Goal: Task Accomplishment & Management: Complete application form

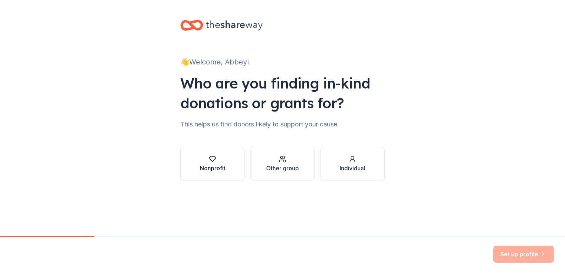
click at [219, 159] on div "button" at bounding box center [213, 159] width 26 height 7
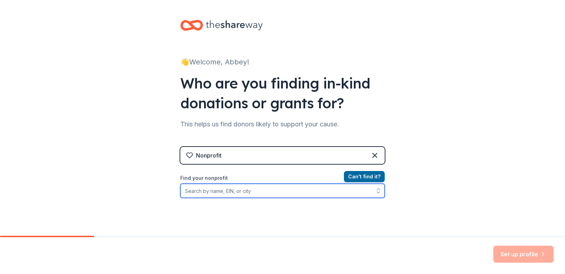
click at [293, 190] on input "Find your nonprofit" at bounding box center [282, 191] width 204 height 14
type input "Kidder County Winterfest"
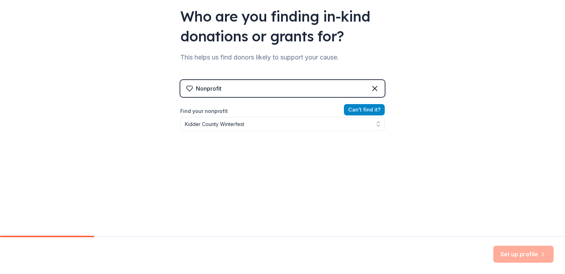
scroll to position [56, 0]
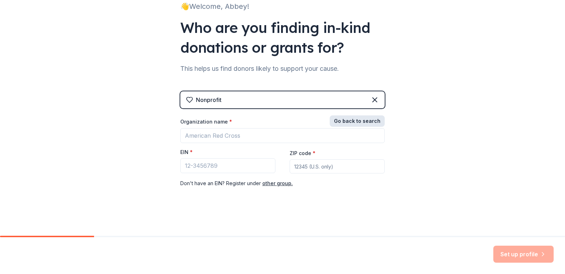
click at [356, 111] on div "Nonprofit Go back to search Organization name * EIN * ZIP code * Don ' t have a…" at bounding box center [282, 146] width 204 height 111
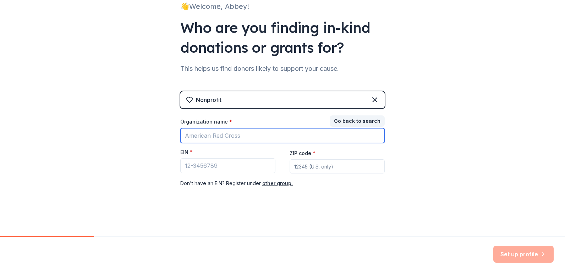
click at [271, 130] on input "Organization name *" at bounding box center [282, 135] width 204 height 15
type input "Kidder County Winterfest"
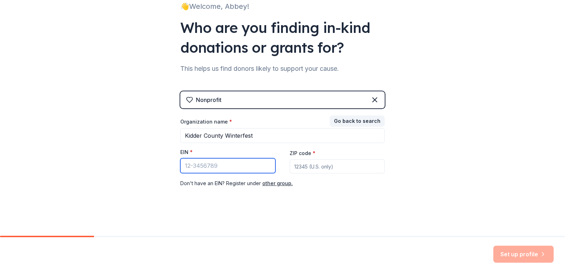
click at [194, 165] on input "EIN *" at bounding box center [227, 166] width 95 height 15
type input "[US_EMPLOYER_IDENTIFICATION_NUMBER]"
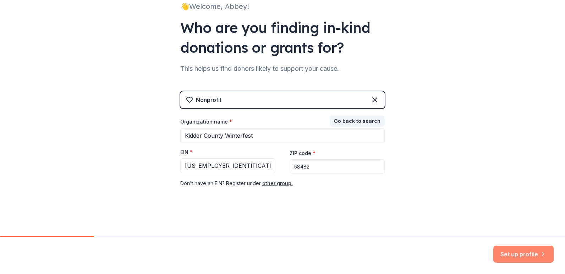
type input "58482"
click at [511, 256] on button "Set up profile" at bounding box center [523, 254] width 60 height 17
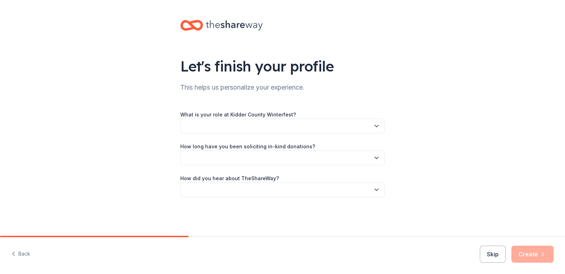
click at [302, 129] on button "button" at bounding box center [282, 126] width 204 height 15
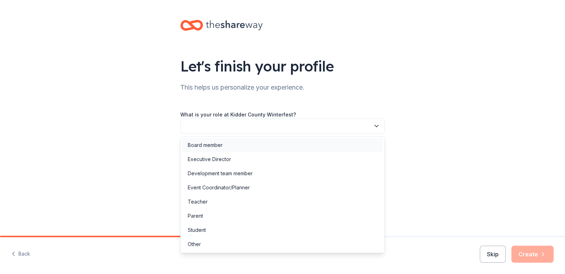
click at [227, 144] on div "Board member" at bounding box center [282, 145] width 201 height 14
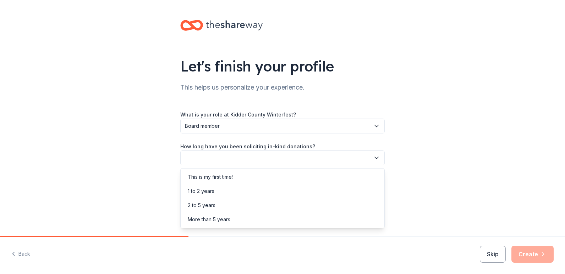
click at [227, 153] on button "button" at bounding box center [282, 158] width 204 height 15
click at [223, 206] on div "2 to 5 years" at bounding box center [282, 206] width 201 height 14
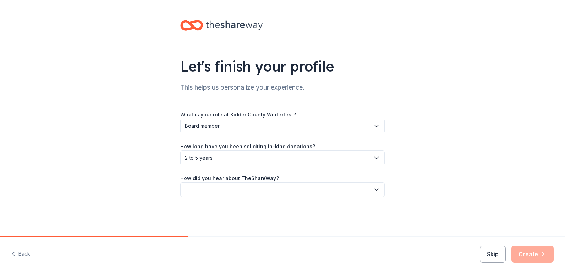
click at [224, 191] on button "button" at bounding box center [282, 190] width 204 height 15
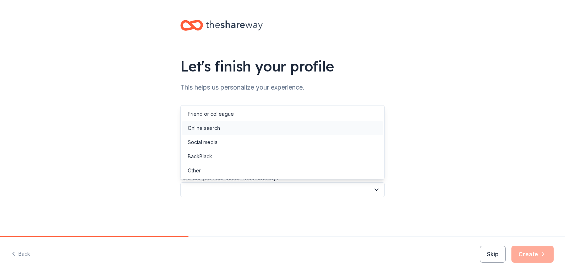
click at [223, 130] on div "Online search" at bounding box center [282, 128] width 201 height 14
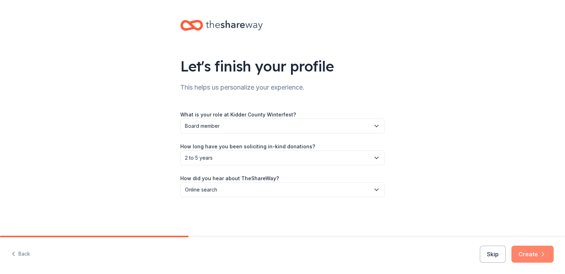
click at [535, 252] on button "Create" at bounding box center [532, 254] width 42 height 17
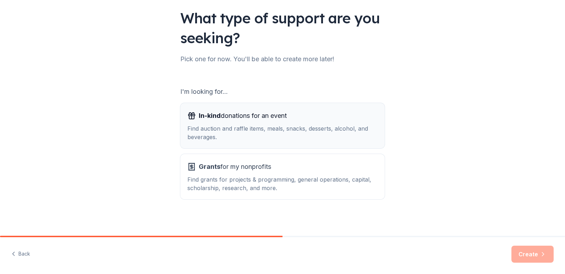
scroll to position [50, 0]
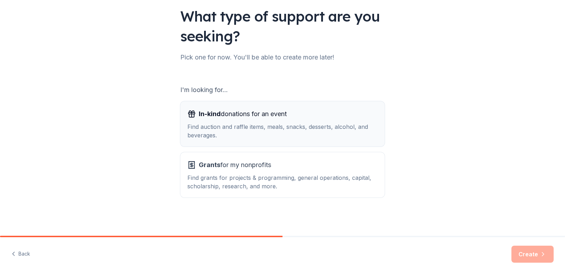
click at [311, 120] on div "In-kind donations for an event Find auction and raffle items, meals, snacks, de…" at bounding box center [282, 124] width 190 height 31
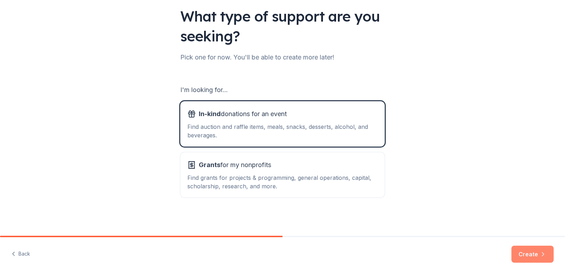
click at [534, 253] on button "Create" at bounding box center [532, 254] width 42 height 17
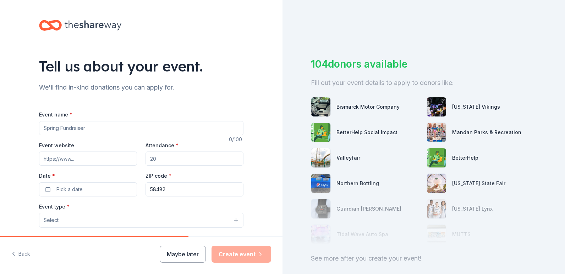
drag, startPoint x: 104, startPoint y: 126, endPoint x: -6, endPoint y: 120, distance: 110.5
click at [0, 120] on html "Tell us about your event. We'll find in-kind donations you can apply for. Event…" at bounding box center [282, 137] width 565 height 274
type input "2025 Kidder County Winterfest"
click at [166, 162] on input "Attendance *" at bounding box center [194, 159] width 98 height 14
type input "300"
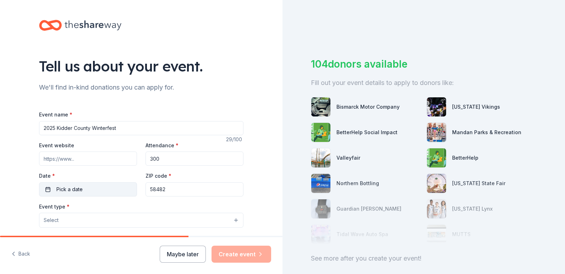
click at [77, 186] on span "Pick a date" at bounding box center [69, 189] width 26 height 9
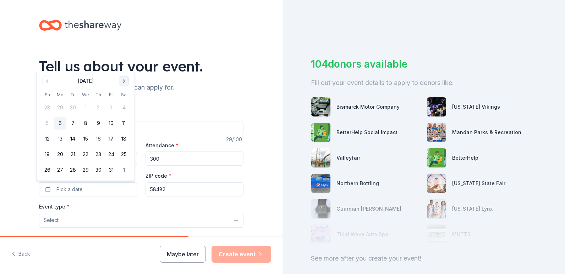
click at [125, 80] on button "Go to next month" at bounding box center [124, 81] width 10 height 10
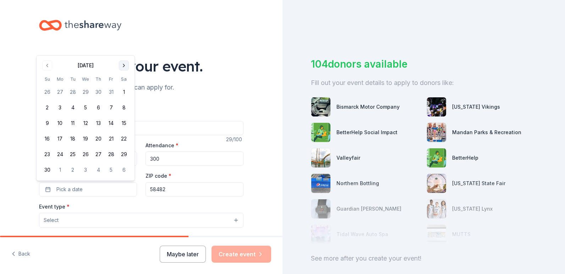
click at [123, 68] on button "Go to next month" at bounding box center [124, 66] width 10 height 10
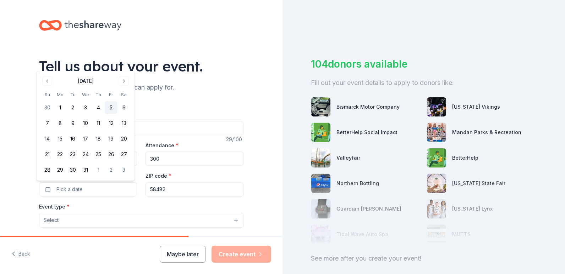
click at [110, 105] on button "5" at bounding box center [111, 107] width 13 height 13
click at [95, 222] on button "Select" at bounding box center [141, 220] width 204 height 15
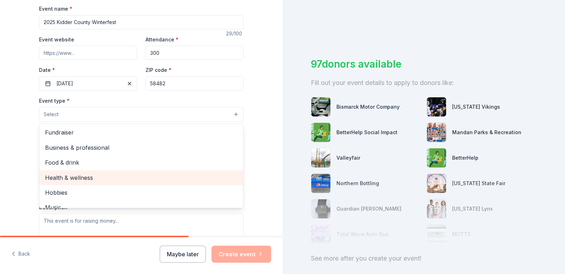
scroll to position [106, 0]
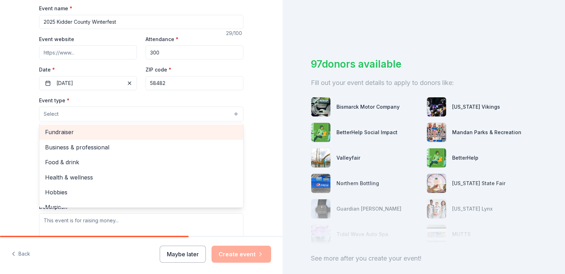
click at [120, 133] on span "Fundraiser" at bounding box center [141, 132] width 192 height 9
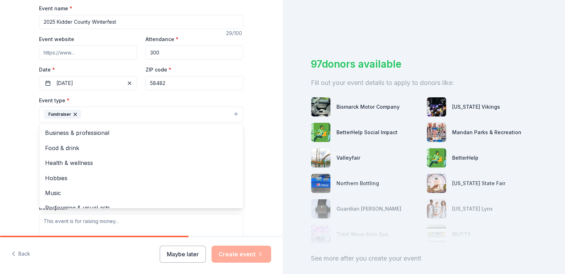
click at [9, 159] on div "Tell us about your event. We'll find in-kind donations you can apply for. Event…" at bounding box center [141, 130] width 282 height 473
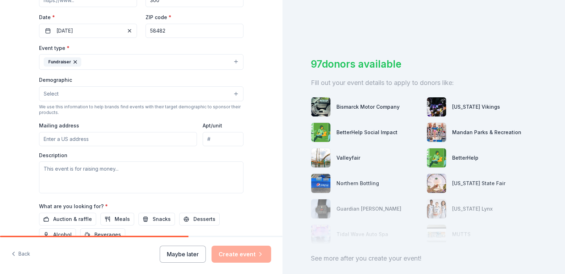
scroll to position [177, 0]
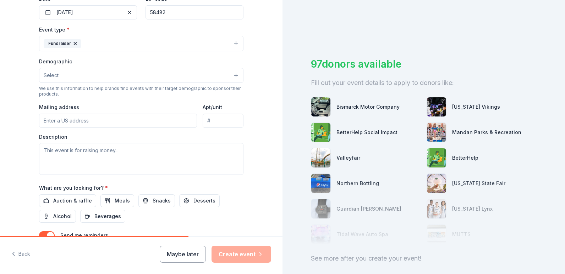
click at [68, 77] on button "Select" at bounding box center [141, 75] width 204 height 15
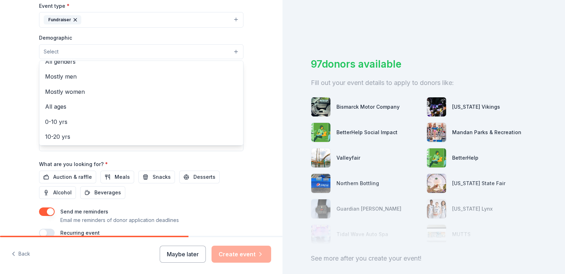
scroll to position [0, 0]
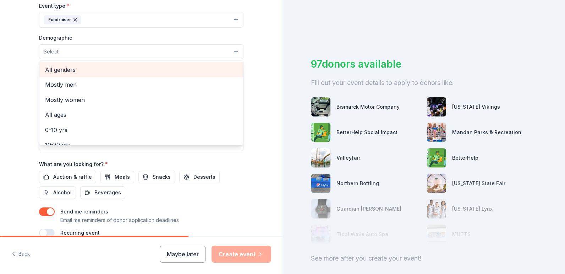
click at [138, 74] on span "All genders" at bounding box center [141, 69] width 192 height 9
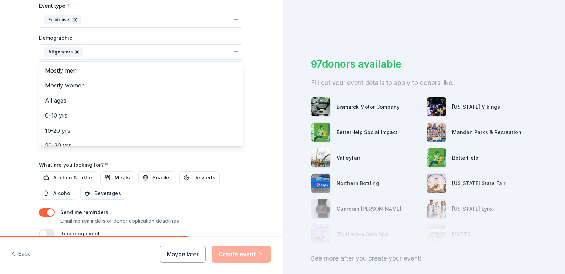
click at [20, 94] on div "Tell us about your event. We'll find in-kind donations you can apply for. Event…" at bounding box center [141, 35] width 282 height 473
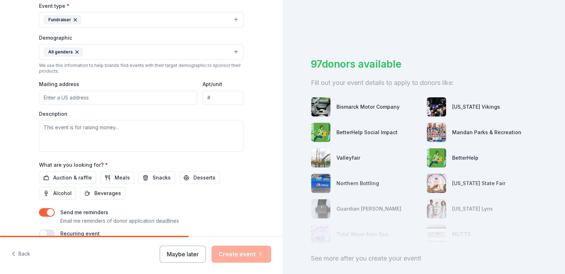
click at [69, 95] on input "Mailing address" at bounding box center [118, 98] width 158 height 14
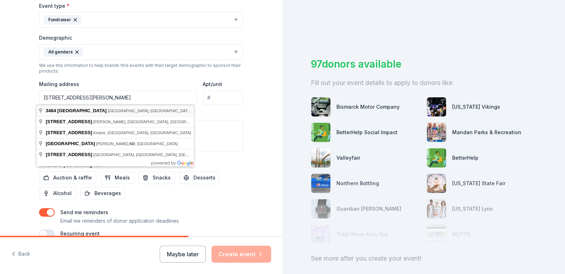
type input "3464 27th Avenue Southeast, Steele, ND, 58482"
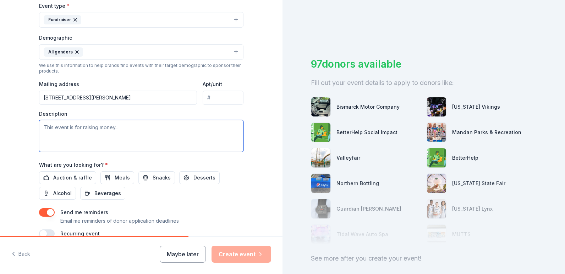
click at [85, 135] on textarea at bounding box center [141, 136] width 204 height 32
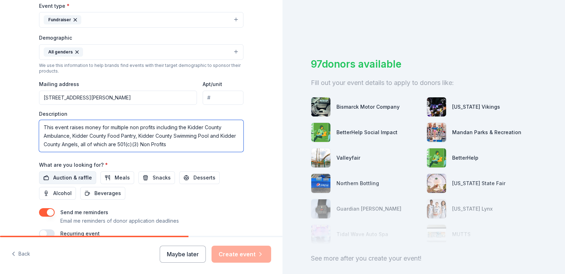
type textarea "This event raises money for multiple non profits including the Kidder County Am…"
click at [53, 177] on span "Auction & raffle" at bounding box center [72, 178] width 39 height 9
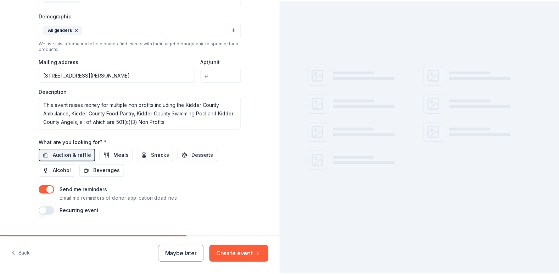
scroll to position [237, 0]
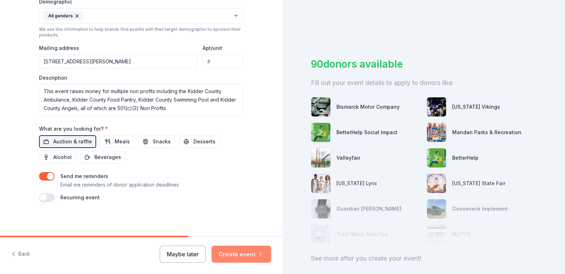
click at [231, 253] on button "Create event" at bounding box center [241, 254] width 60 height 17
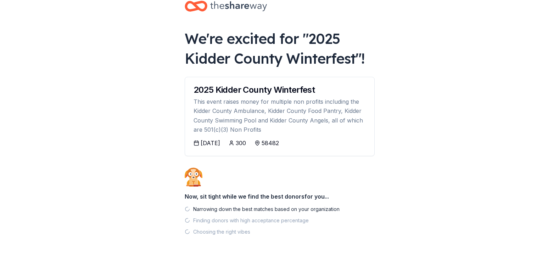
scroll to position [25, 0]
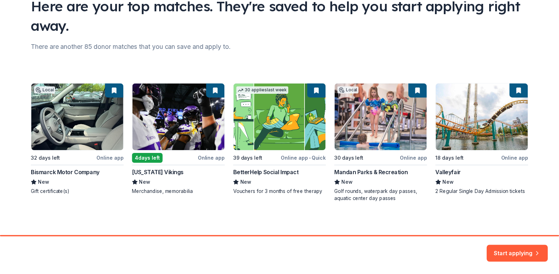
scroll to position [62, 0]
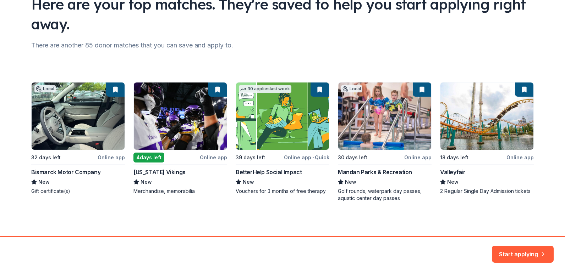
click at [107, 157] on div "Local 32 days left Online app Bismarck Motor Company New Gift certificate(s) 4 …" at bounding box center [282, 142] width 502 height 120
click at [218, 88] on div "Local 32 days left Online app Bismarck Motor Company New Gift certificate(s) 4 …" at bounding box center [282, 142] width 502 height 120
click at [217, 87] on div "Local 32 days left Online app Bismarck Motor Company New Gift certificate(s) 4 …" at bounding box center [282, 142] width 502 height 120
click at [210, 93] on div "Local 32 days left Online app Bismarck Motor Company New Gift certificate(s) 4 …" at bounding box center [282, 142] width 502 height 120
click at [97, 110] on div "Local 32 days left Online app Bismarck Motor Company New Gift certificate(s) 4 …" at bounding box center [282, 142] width 502 height 120
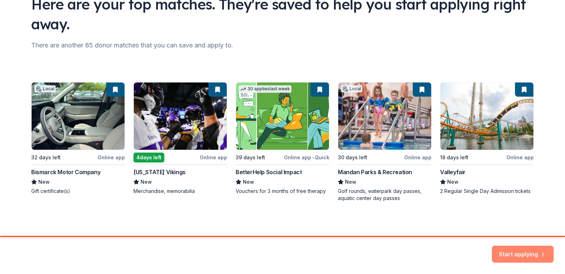
click at [527, 249] on button "Start applying" at bounding box center [522, 250] width 62 height 17
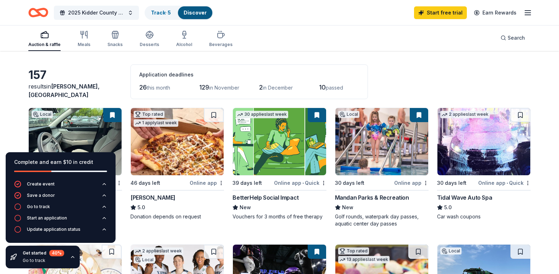
scroll to position [35, 0]
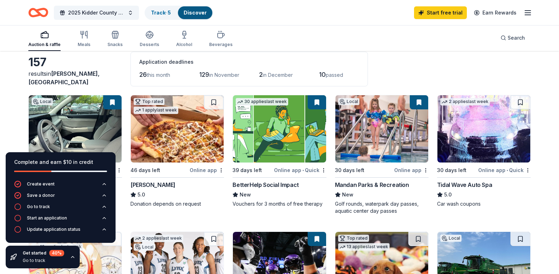
click at [112, 105] on button at bounding box center [112, 102] width 18 height 14
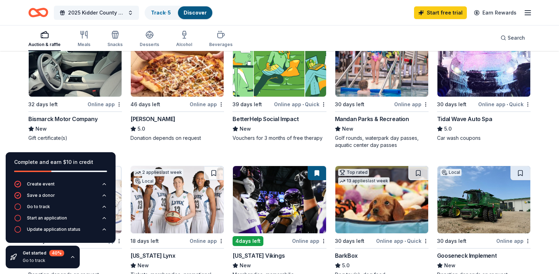
scroll to position [106, 0]
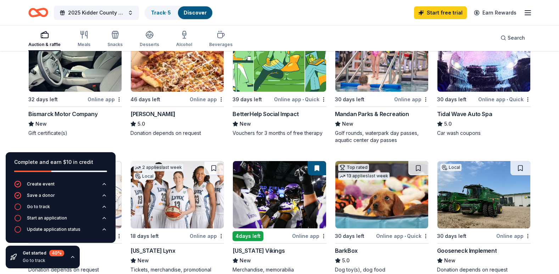
click at [77, 97] on div "32 days left" at bounding box center [57, 99] width 58 height 9
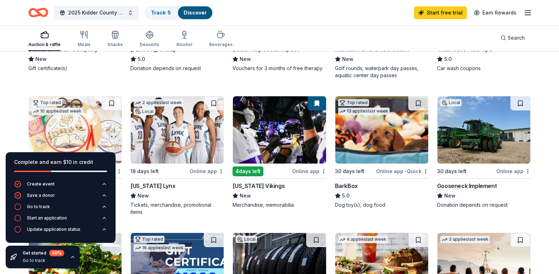
scroll to position [177, 0]
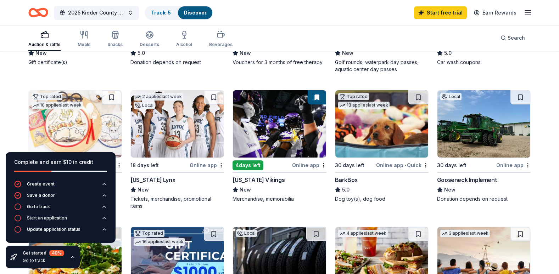
click at [300, 122] on img at bounding box center [279, 123] width 93 height 67
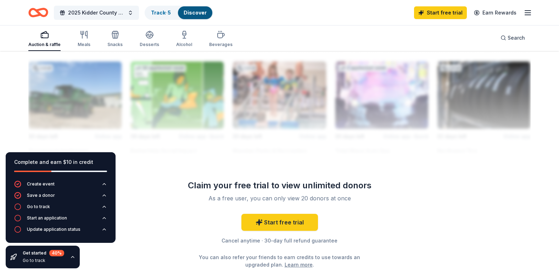
scroll to position [674, 0]
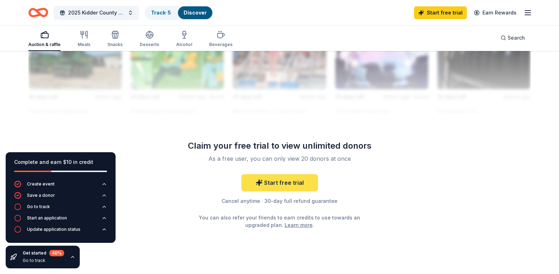
click at [273, 179] on link "Start free trial" at bounding box center [279, 182] width 77 height 17
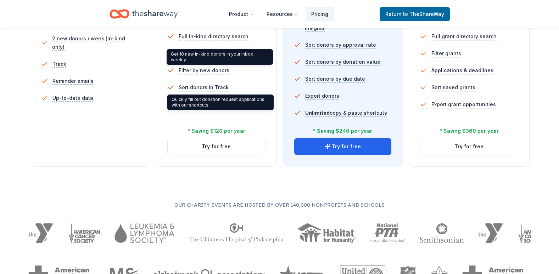
scroll to position [248, 0]
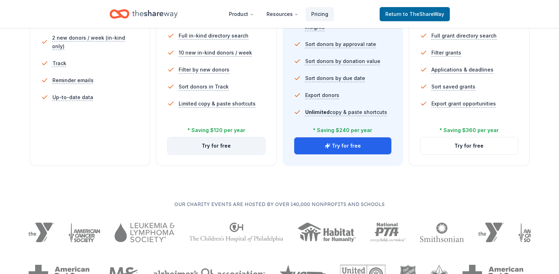
click at [225, 146] on button "Try for free" at bounding box center [217, 146] width 98 height 17
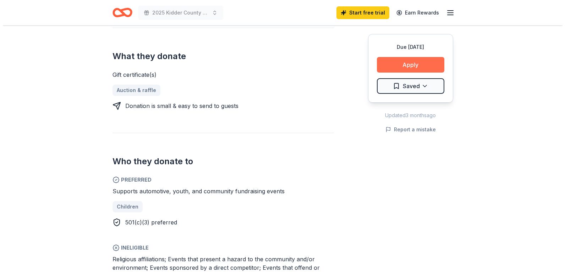
scroll to position [284, 0]
click at [419, 63] on button "Apply" at bounding box center [407, 65] width 67 height 16
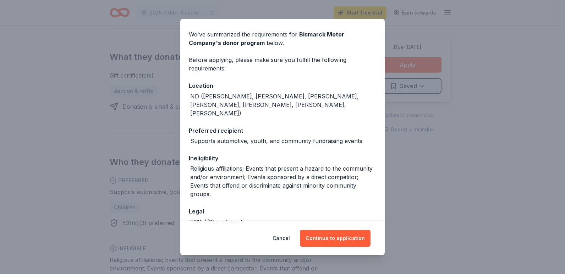
scroll to position [57, 0]
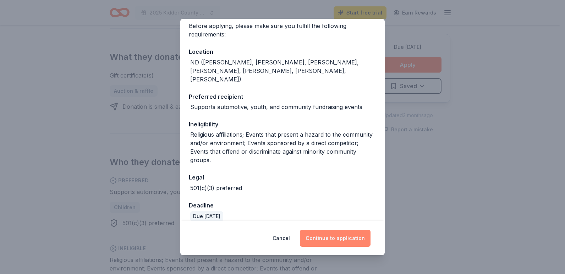
click at [328, 243] on button "Continue to application" at bounding box center [335, 238] width 71 height 17
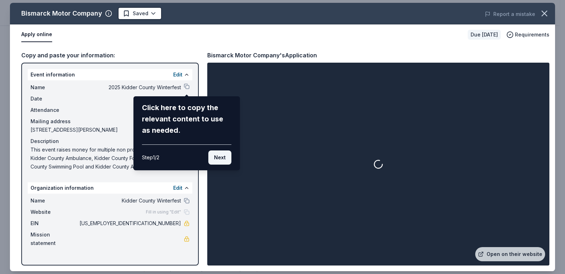
click at [218, 152] on button "Next" at bounding box center [219, 158] width 23 height 14
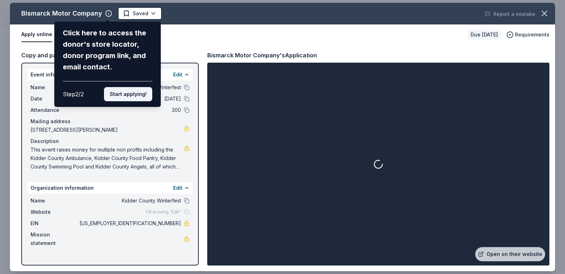
click at [123, 88] on button "Start applying!" at bounding box center [128, 94] width 48 height 14
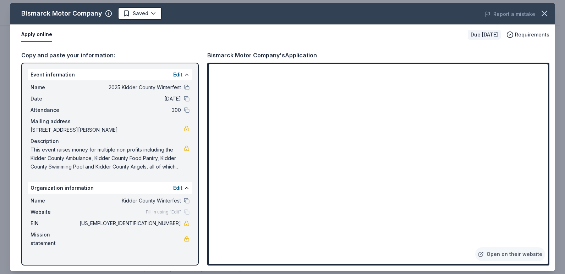
click at [169, 165] on span "This event raises money for multiple non profits including the Kidder County Am…" at bounding box center [106, 159] width 153 height 26
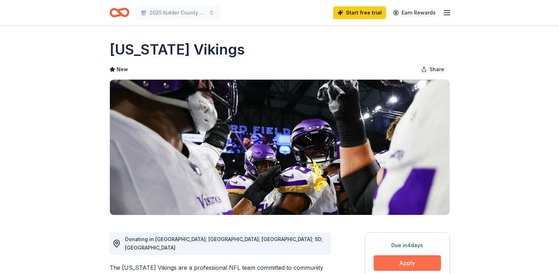
click at [383, 261] on button "Apply" at bounding box center [407, 264] width 67 height 16
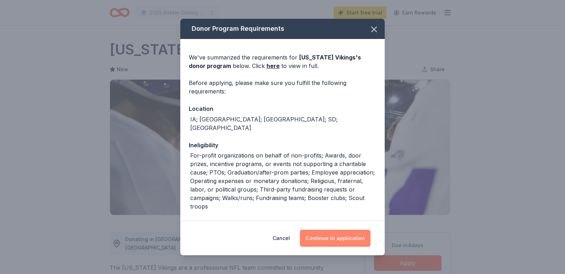
click at [321, 235] on button "Continue to application" at bounding box center [335, 238] width 71 height 17
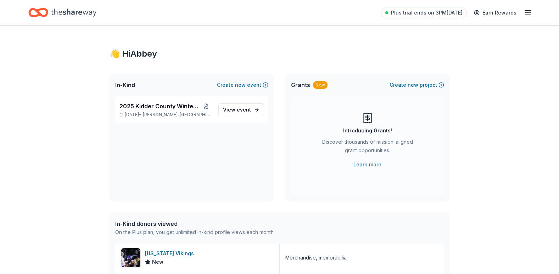
click at [528, 13] on icon "button" at bounding box center [528, 13] width 9 height 9
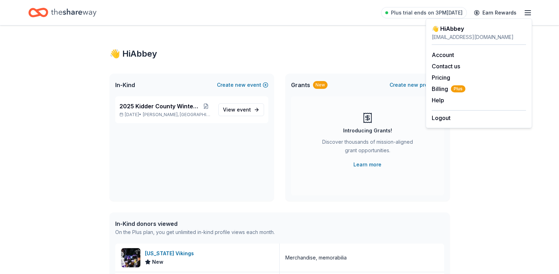
click at [537, 65] on div "👋 Hi Abbey In-Kind Create new event 2025 Kidder County Winterfest Dec 05, 2025 …" at bounding box center [279, 232] width 559 height 412
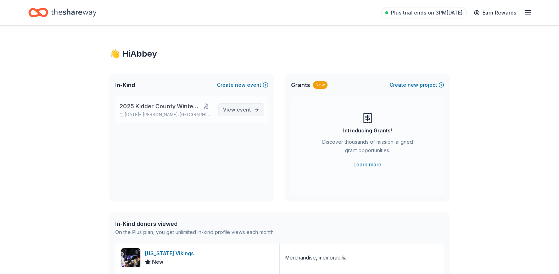
click at [234, 109] on span "View event" at bounding box center [237, 110] width 28 height 9
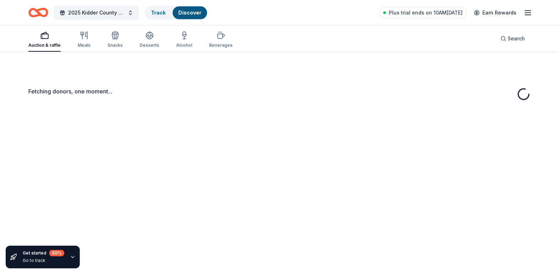
click at [234, 110] on div "Fetching donors, one moment..." at bounding box center [279, 189] width 559 height 274
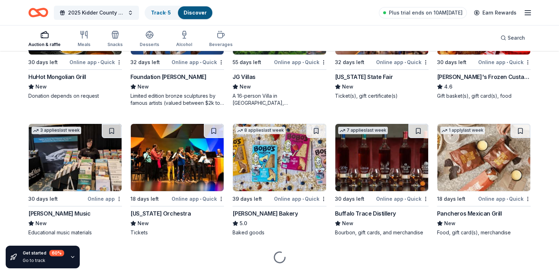
scroll to position [709, 0]
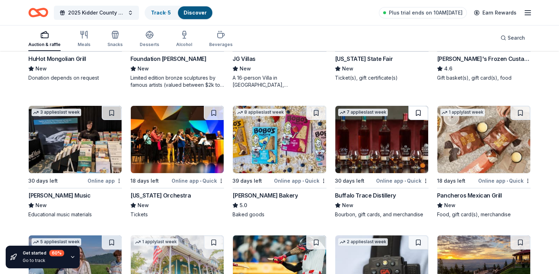
click at [418, 116] on button at bounding box center [419, 113] width 20 height 14
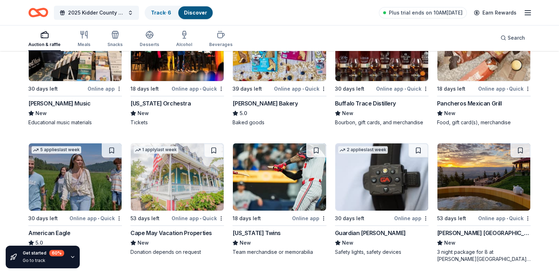
scroll to position [816, 0]
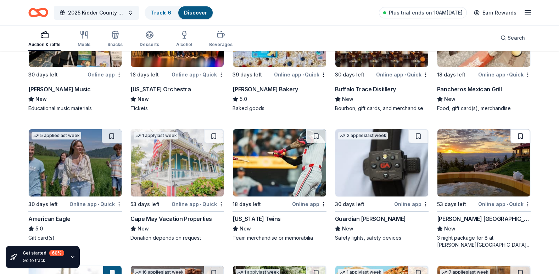
click at [519, 136] on button at bounding box center [521, 136] width 20 height 14
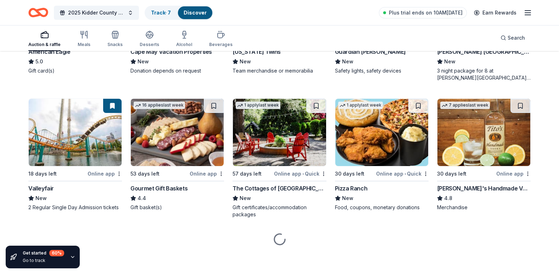
scroll to position [984, 0]
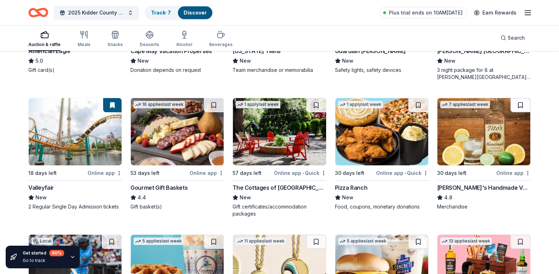
click at [521, 106] on button at bounding box center [521, 105] width 20 height 14
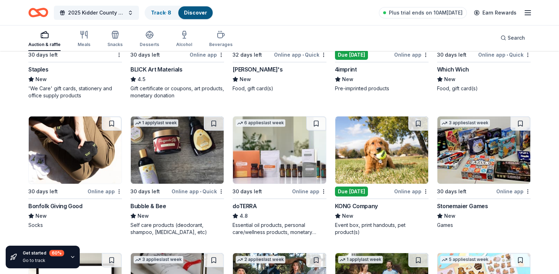
scroll to position [1374, 0]
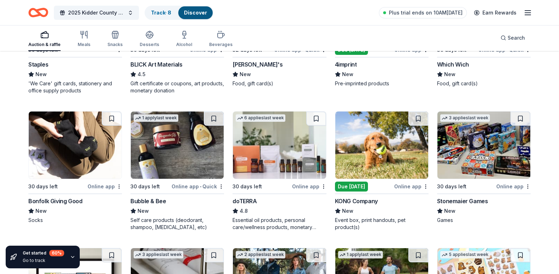
click at [400, 154] on img at bounding box center [381, 145] width 93 height 67
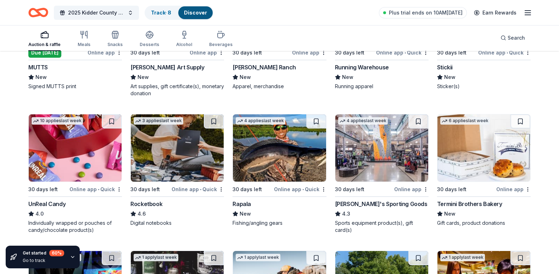
scroll to position [1657, 0]
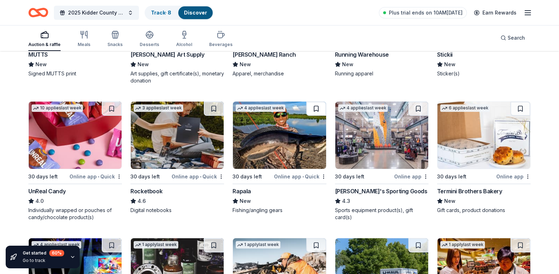
click at [317, 109] on button at bounding box center [316, 109] width 20 height 14
click at [421, 108] on button at bounding box center [419, 109] width 20 height 14
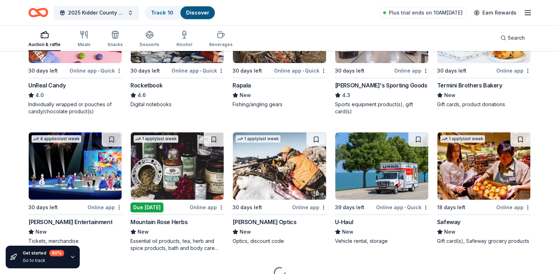
scroll to position [1764, 0]
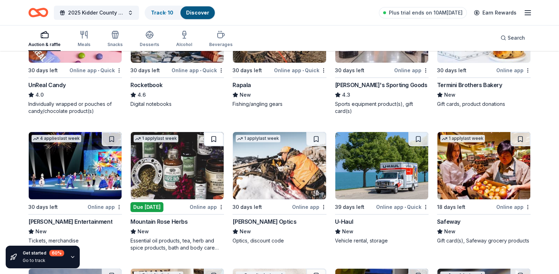
click at [212, 138] on button at bounding box center [214, 139] width 20 height 14
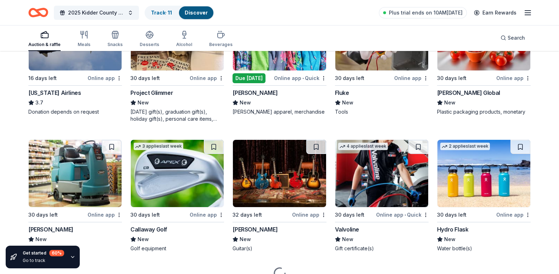
scroll to position [2047, 0]
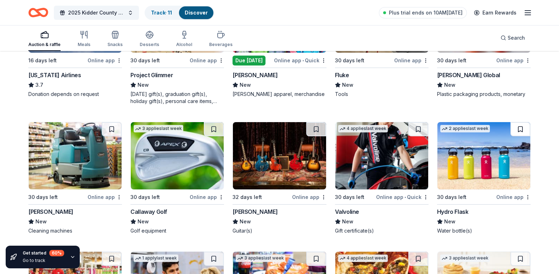
click at [523, 130] on button at bounding box center [521, 129] width 20 height 14
click at [211, 129] on button at bounding box center [214, 129] width 20 height 14
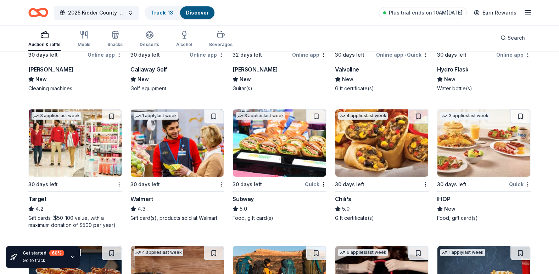
scroll to position [2189, 0]
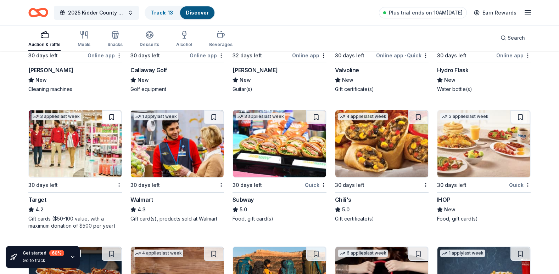
click at [111, 118] on button at bounding box center [112, 117] width 20 height 14
click at [214, 116] on button at bounding box center [214, 117] width 20 height 14
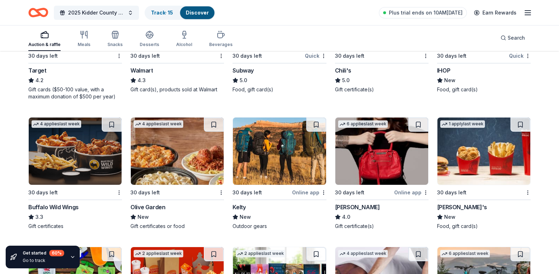
scroll to position [2367, 0]
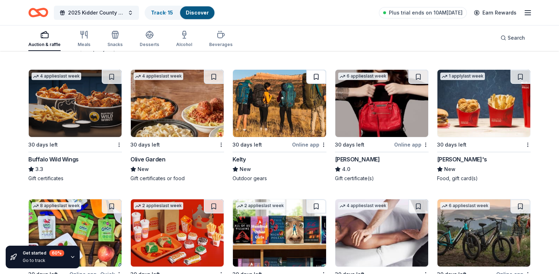
click at [317, 75] on button at bounding box center [316, 77] width 20 height 14
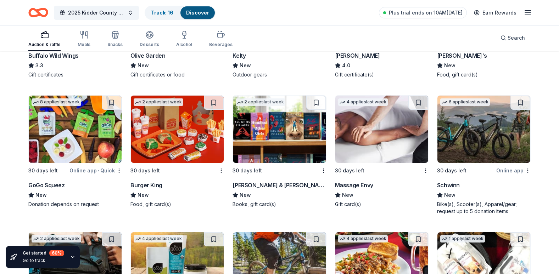
scroll to position [2473, 0]
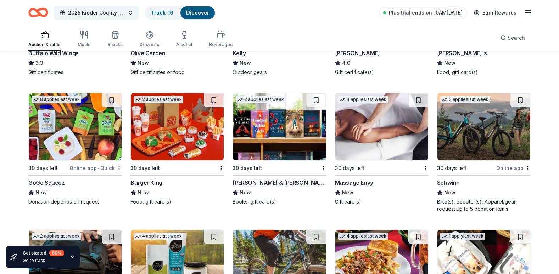
click at [519, 99] on button at bounding box center [521, 100] width 20 height 14
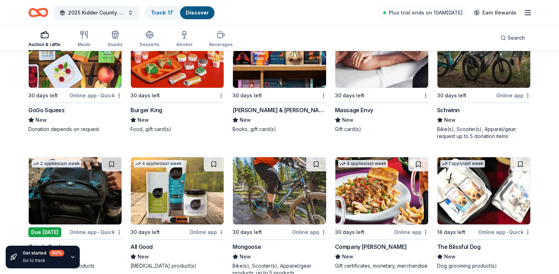
scroll to position [2579, 0]
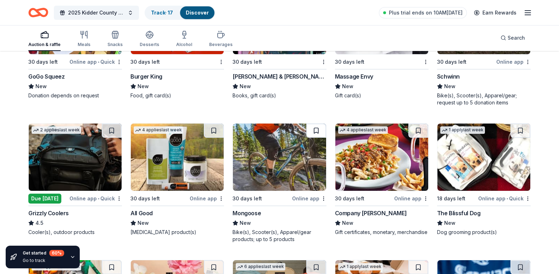
click at [316, 132] on button at bounding box center [316, 131] width 20 height 14
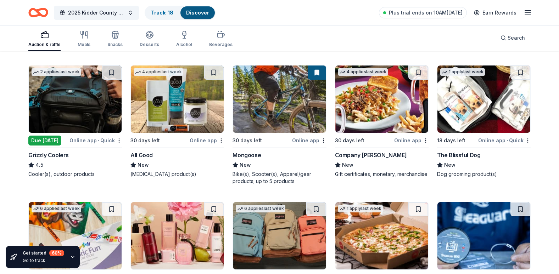
scroll to position [2615, 0]
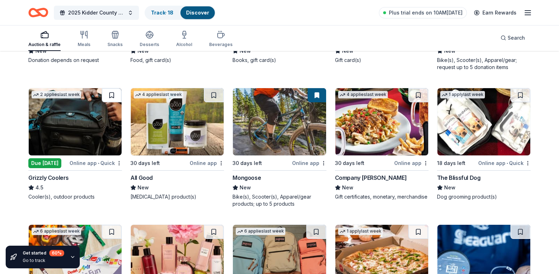
click at [116, 93] on button at bounding box center [112, 95] width 20 height 14
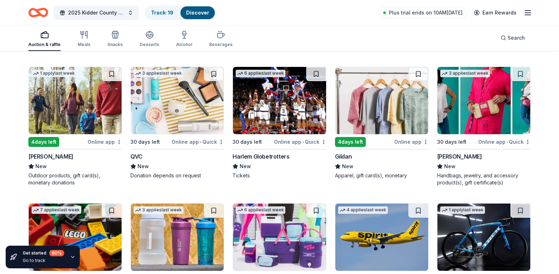
scroll to position [3040, 0]
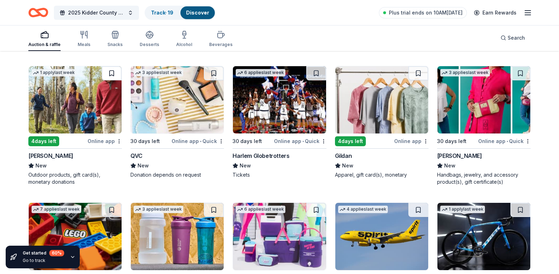
click at [113, 74] on button at bounding box center [112, 73] width 20 height 14
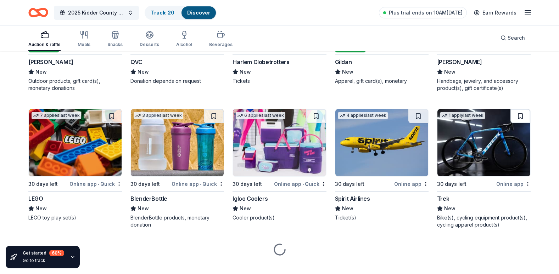
scroll to position [3145, 0]
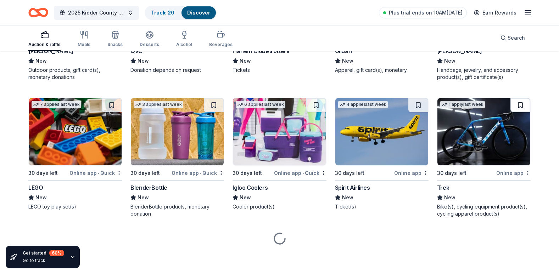
click at [518, 105] on button at bounding box center [521, 105] width 20 height 14
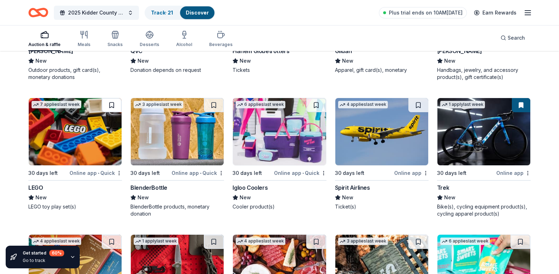
click at [115, 104] on button at bounding box center [112, 105] width 20 height 14
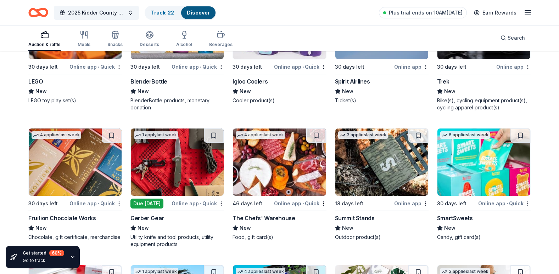
scroll to position [3287, 0]
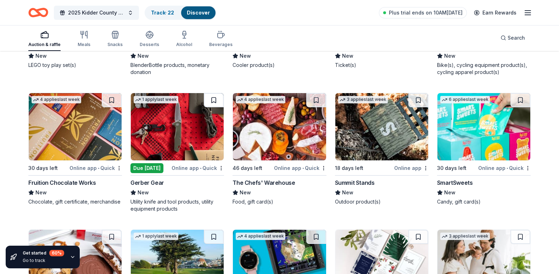
click at [215, 102] on button at bounding box center [214, 100] width 20 height 14
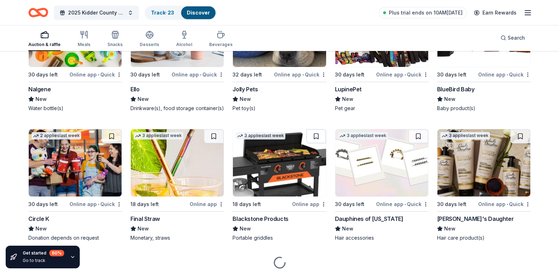
scroll to position [3677, 0]
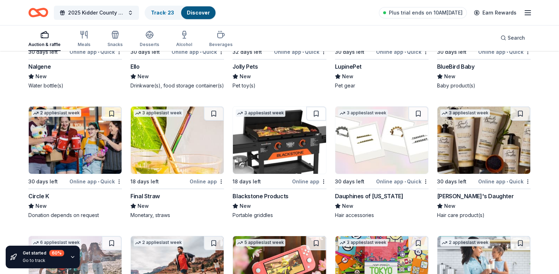
click at [316, 115] on button at bounding box center [316, 114] width 20 height 14
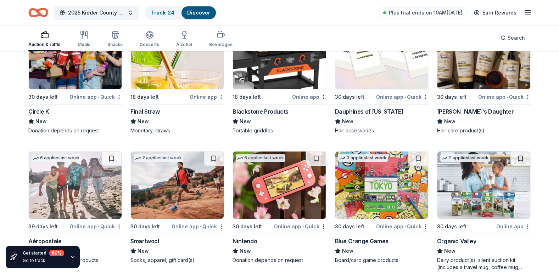
scroll to position [3784, 0]
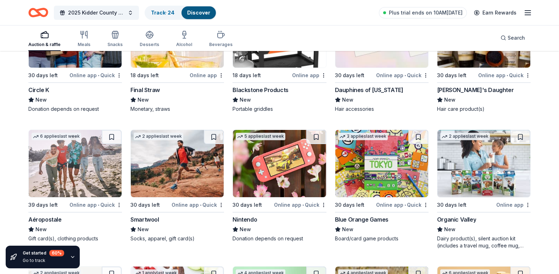
click at [317, 138] on button at bounding box center [316, 137] width 20 height 14
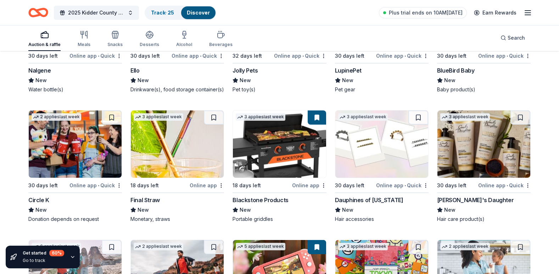
scroll to position [3673, 0]
click at [160, 11] on link "Track · 25" at bounding box center [162, 13] width 23 height 6
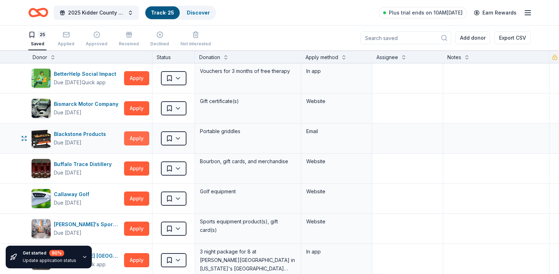
click at [136, 136] on button "Apply" at bounding box center [136, 139] width 25 height 14
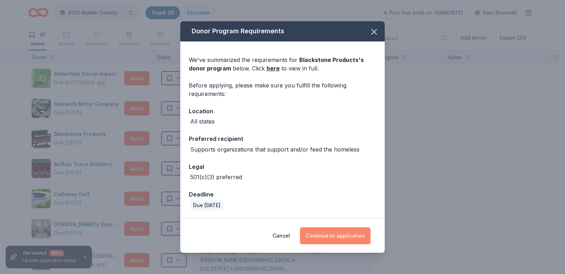
click at [326, 233] on button "Continue to application" at bounding box center [335, 236] width 71 height 17
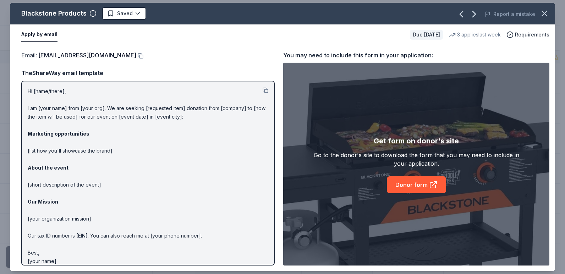
click at [59, 157] on p "Hi [name/there], I am [your name] from [your org]. We are seeking [requested it…" at bounding box center [148, 176] width 240 height 179
click at [121, 154] on p "Hi [name/there], I am [your name] from [your org]. We are seeking [requested it…" at bounding box center [148, 176] width 240 height 179
click at [262, 92] on button at bounding box center [265, 91] width 6 height 6
click at [403, 187] on link "Donor form" at bounding box center [416, 185] width 59 height 17
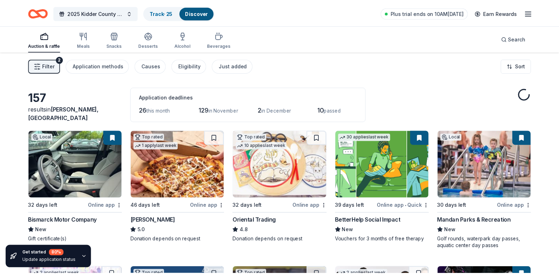
scroll to position [3673, 0]
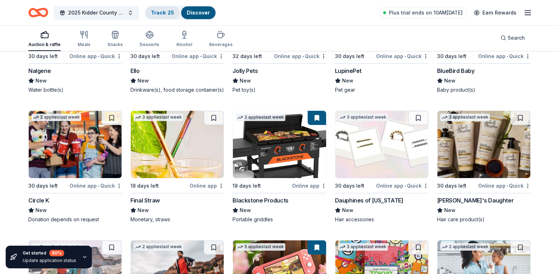
click at [165, 17] on div "Track · 25" at bounding box center [162, 12] width 34 height 13
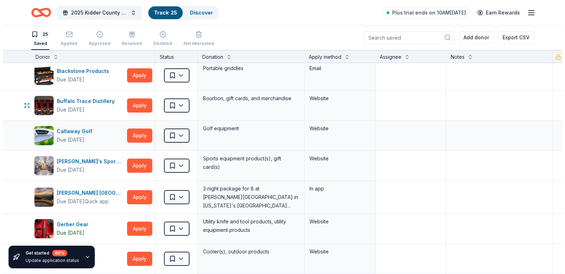
scroll to position [71, 0]
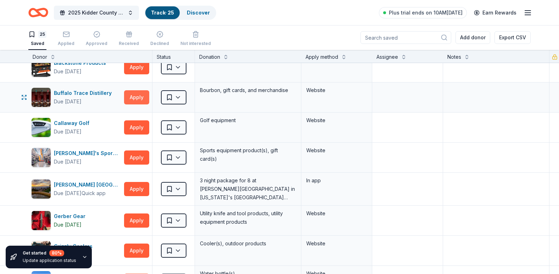
click at [133, 99] on button "Apply" at bounding box center [136, 97] width 25 height 14
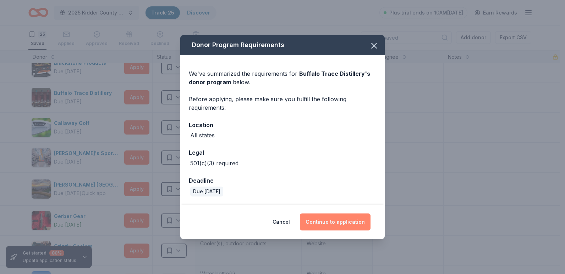
click at [331, 222] on button "Continue to application" at bounding box center [335, 222] width 71 height 17
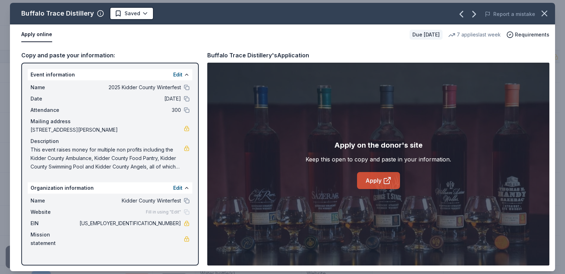
click at [378, 178] on link "Apply" at bounding box center [378, 180] width 43 height 17
click at [541, 13] on icon "button" at bounding box center [544, 14] width 10 height 10
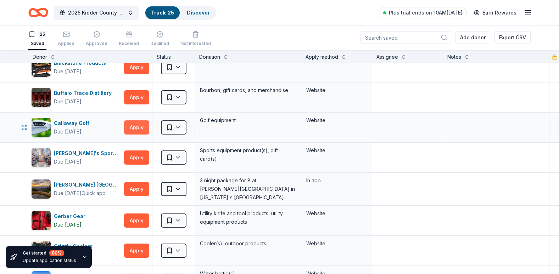
click at [139, 127] on button "Apply" at bounding box center [136, 128] width 25 height 14
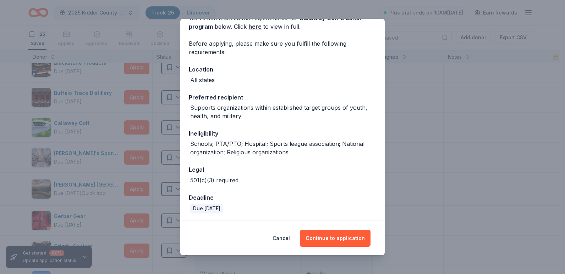
scroll to position [40, 0]
click at [332, 235] on button "Continue to application" at bounding box center [335, 238] width 71 height 17
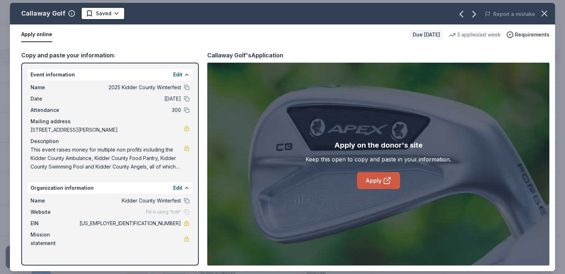
click at [379, 176] on link "Apply" at bounding box center [378, 180] width 43 height 17
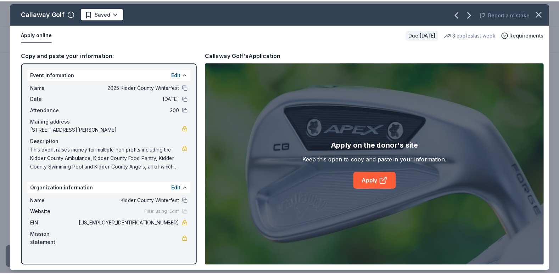
scroll to position [3673, 0]
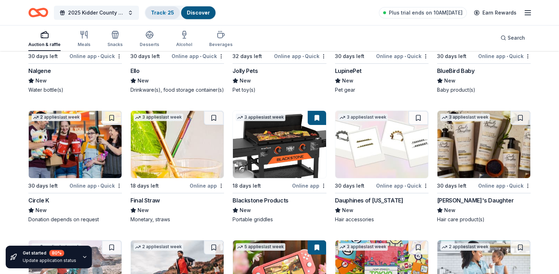
click at [159, 10] on link "Track · 25" at bounding box center [162, 13] width 23 height 6
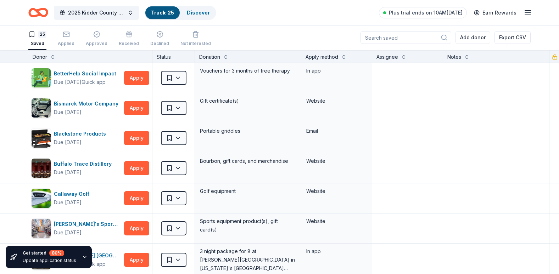
scroll to position [0, 0]
click at [161, 13] on link "Track · 25" at bounding box center [162, 13] width 23 height 6
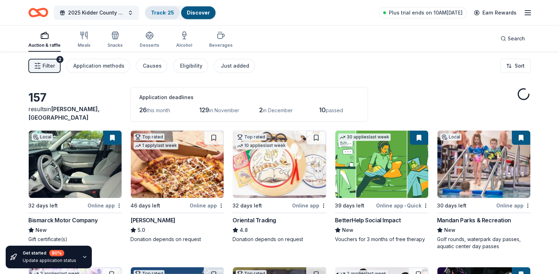
click at [158, 13] on link "Track · 25" at bounding box center [162, 13] width 23 height 6
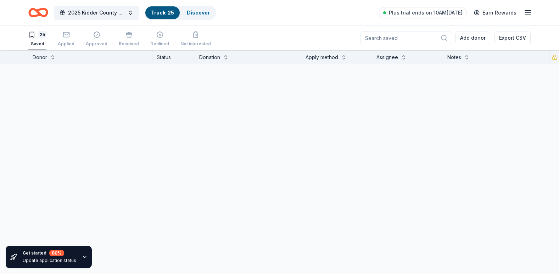
scroll to position [0, 0]
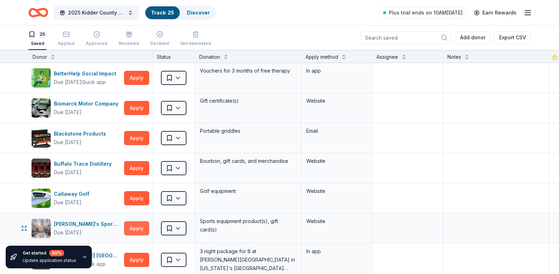
click at [139, 228] on button "Apply" at bounding box center [136, 229] width 25 height 14
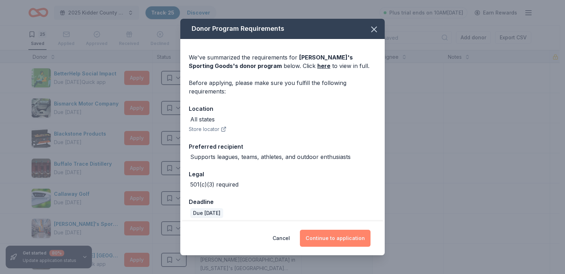
click at [348, 240] on button "Continue to application" at bounding box center [335, 238] width 71 height 17
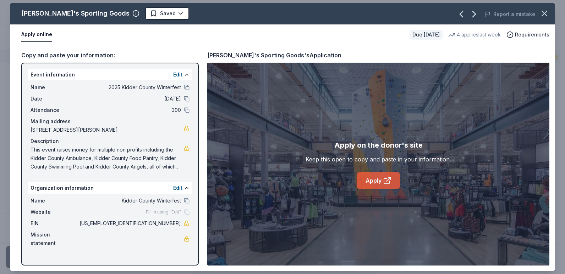
click at [373, 179] on link "Apply" at bounding box center [378, 180] width 43 height 17
click at [539, 15] on icon "button" at bounding box center [544, 14] width 10 height 10
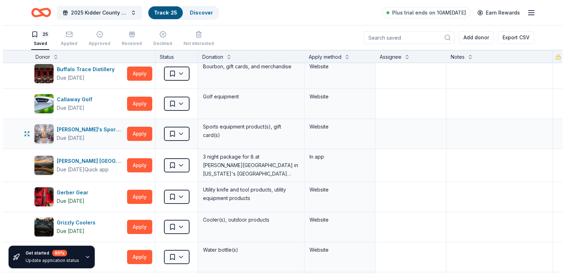
scroll to position [142, 0]
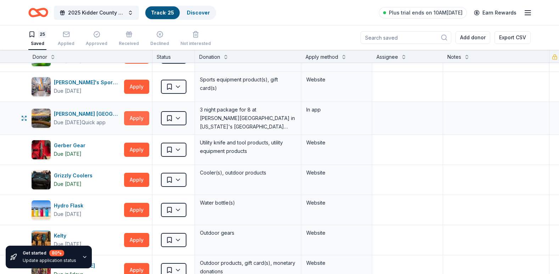
click at [141, 114] on button "Apply" at bounding box center [136, 118] width 25 height 14
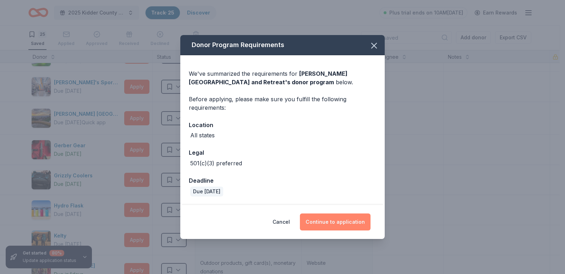
click at [344, 222] on button "Continue to application" at bounding box center [335, 222] width 71 height 17
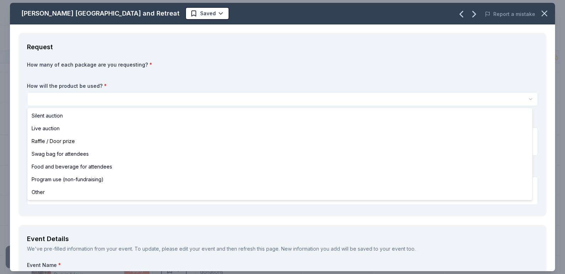
scroll to position [0, 0]
click at [233, 101] on html "2025 Kidder County Winterfest Track · 25 Discover Plus trial ends on 10AM, 10/1…" at bounding box center [282, 137] width 565 height 274
select select "raffleDoorPrize"
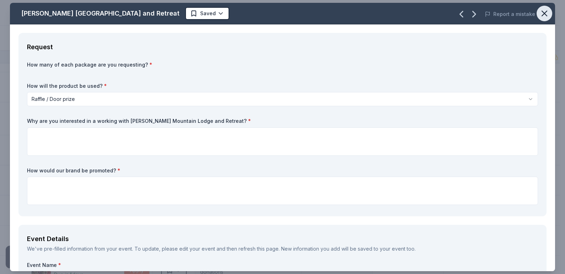
click at [543, 13] on icon "button" at bounding box center [544, 14] width 10 height 10
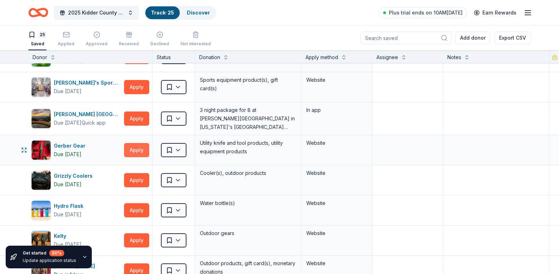
click at [131, 150] on button "Apply" at bounding box center [136, 150] width 25 height 14
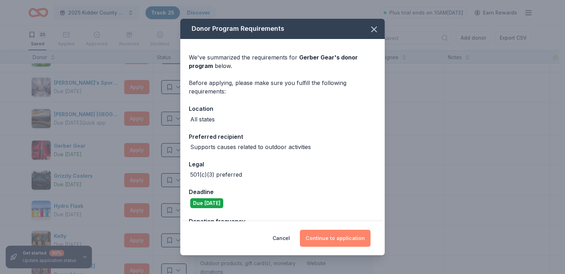
click at [327, 238] on button "Continue to application" at bounding box center [335, 238] width 71 height 17
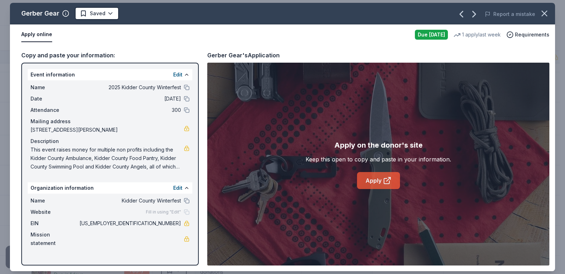
click at [376, 178] on link "Apply" at bounding box center [378, 180] width 43 height 17
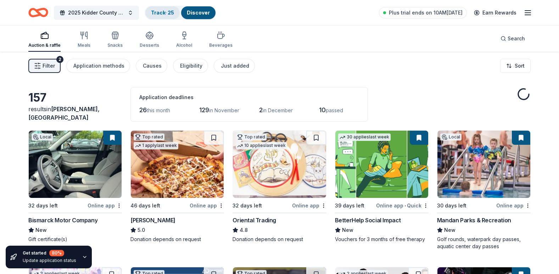
click at [162, 14] on link "Track · 25" at bounding box center [162, 13] width 23 height 6
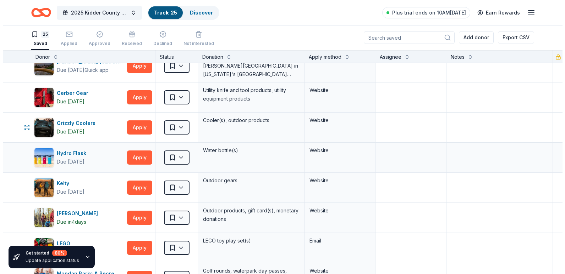
scroll to position [213, 0]
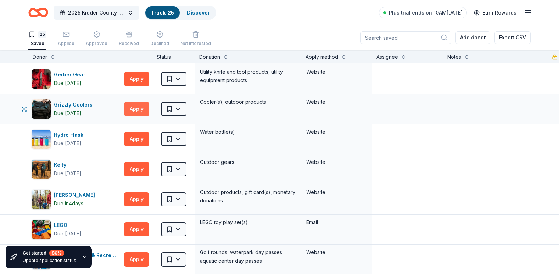
click at [133, 105] on button "Apply" at bounding box center [136, 109] width 25 height 14
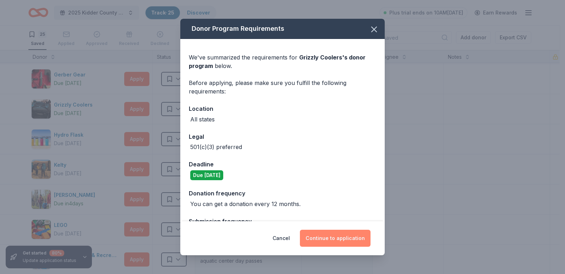
click at [335, 237] on button "Continue to application" at bounding box center [335, 238] width 71 height 17
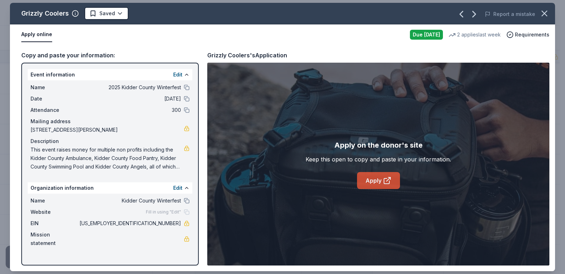
click at [371, 177] on link "Apply" at bounding box center [378, 180] width 43 height 17
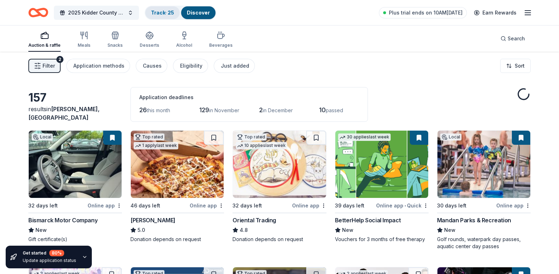
click at [164, 10] on link "Track · 25" at bounding box center [162, 13] width 23 height 6
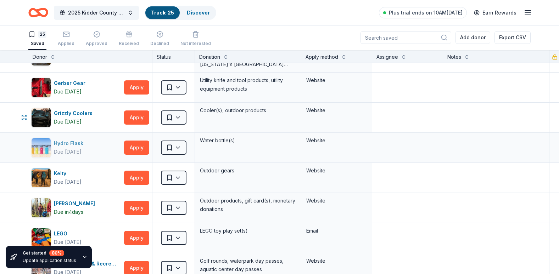
scroll to position [213, 0]
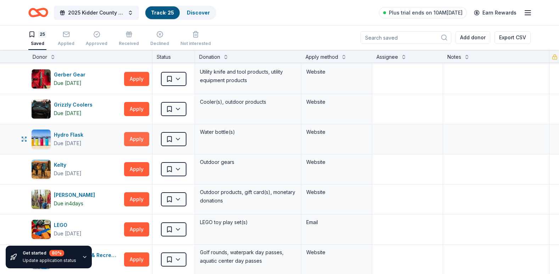
click at [133, 140] on button "Apply" at bounding box center [136, 139] width 25 height 14
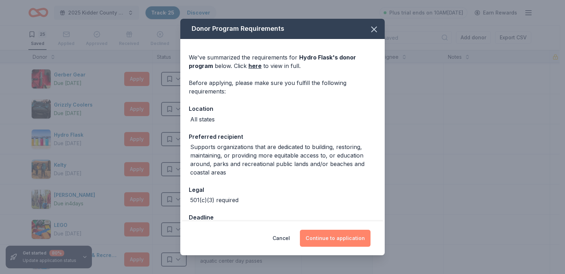
click at [326, 241] on button "Continue to application" at bounding box center [335, 238] width 71 height 17
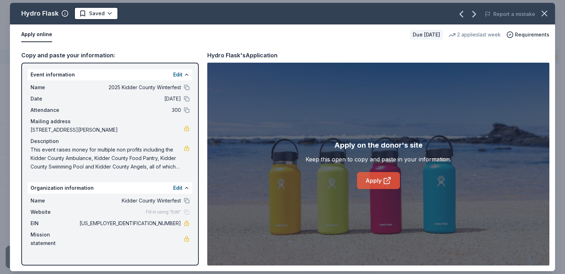
click at [363, 179] on link "Apply" at bounding box center [378, 180] width 43 height 17
click at [546, 10] on icon "button" at bounding box center [544, 14] width 10 height 10
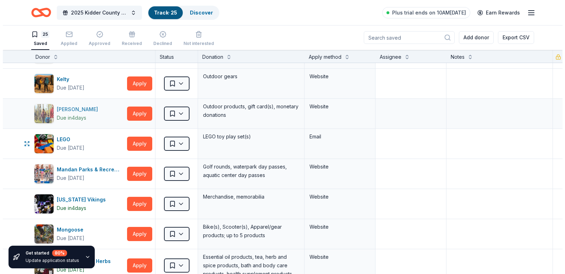
scroll to position [284, 0]
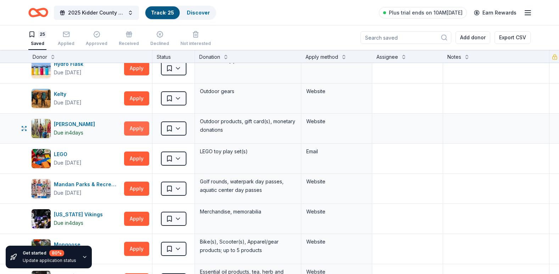
click at [139, 127] on button "Apply" at bounding box center [136, 129] width 25 height 14
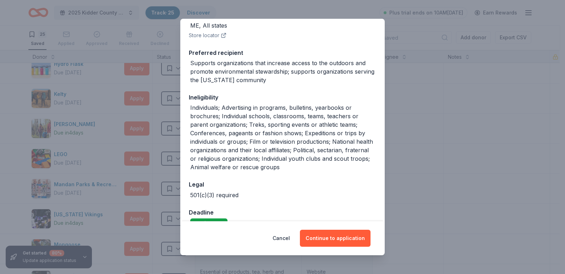
scroll to position [106, 0]
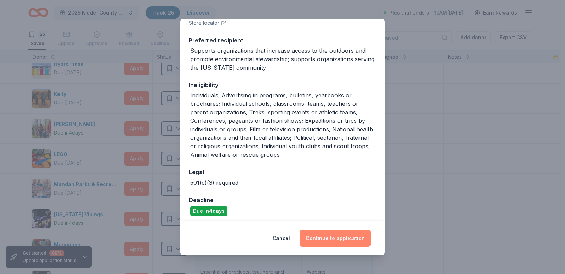
click at [344, 236] on button "Continue to application" at bounding box center [335, 238] width 71 height 17
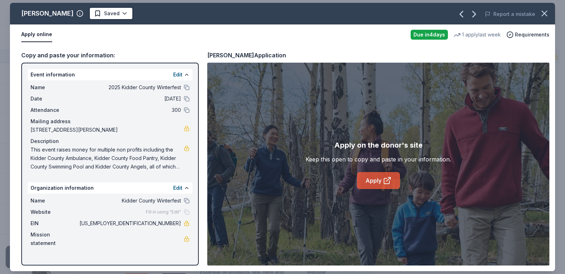
click at [377, 180] on link "Apply" at bounding box center [378, 180] width 43 height 17
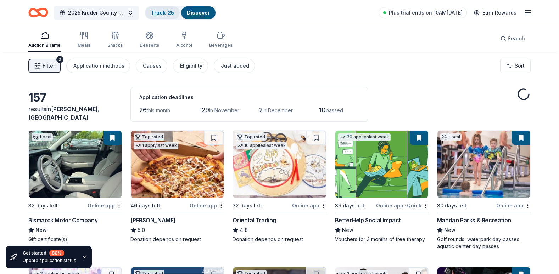
click at [157, 15] on link "Track · 25" at bounding box center [162, 13] width 23 height 6
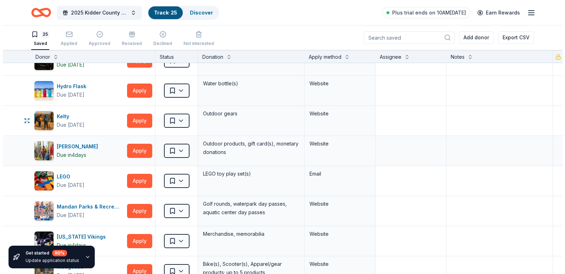
scroll to position [284, 0]
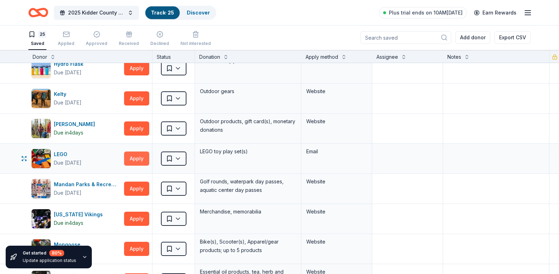
click at [132, 160] on button "Apply" at bounding box center [136, 159] width 25 height 14
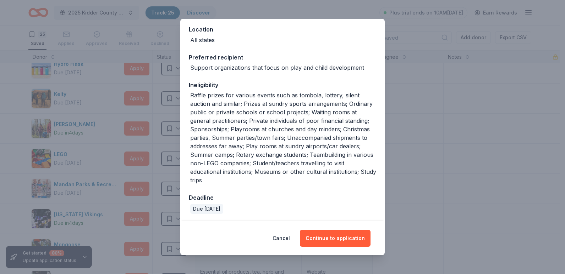
scroll to position [80, 0]
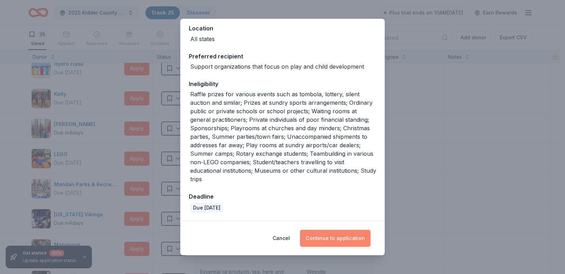
click at [323, 239] on button "Continue to application" at bounding box center [335, 238] width 71 height 17
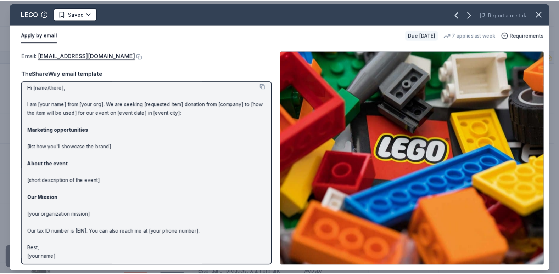
scroll to position [0, 0]
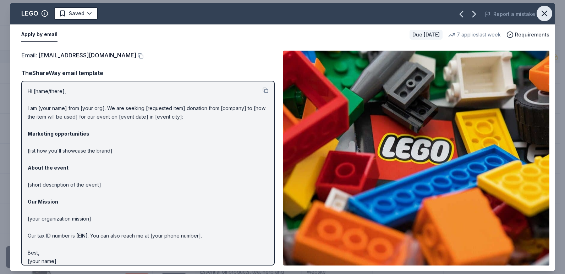
click at [546, 9] on icon "button" at bounding box center [544, 14] width 10 height 10
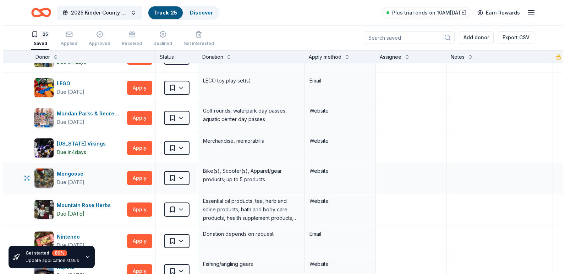
scroll to position [390, 0]
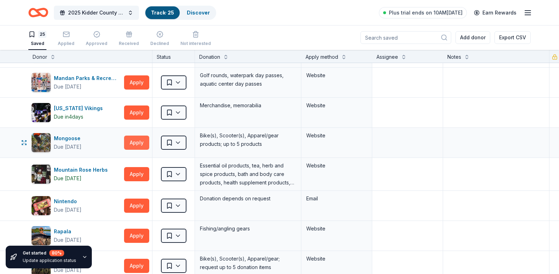
click at [136, 138] on button "Apply" at bounding box center [136, 143] width 25 height 14
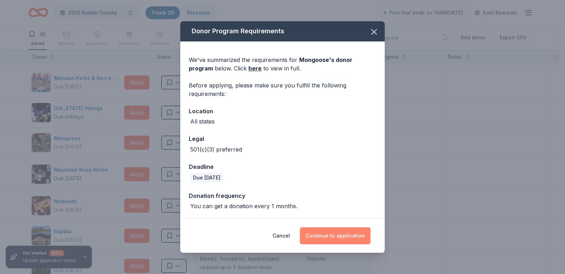
click at [321, 238] on button "Continue to application" at bounding box center [335, 236] width 71 height 17
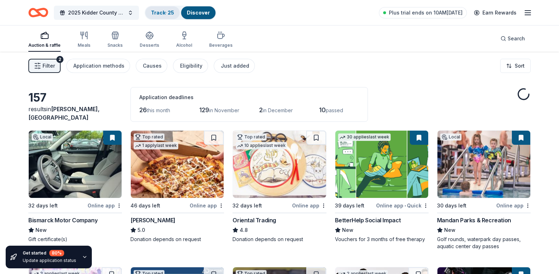
click at [155, 12] on link "Track · 25" at bounding box center [162, 13] width 23 height 6
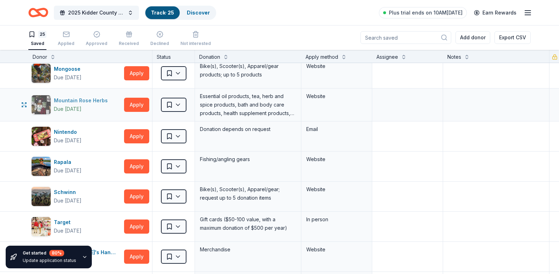
scroll to position [461, 0]
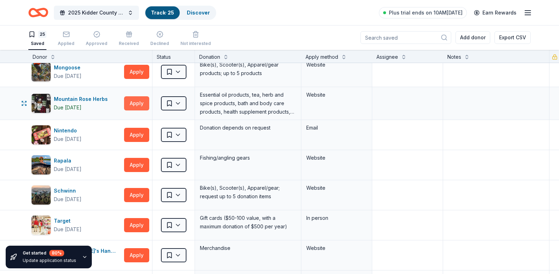
click at [130, 97] on button "Apply" at bounding box center [136, 103] width 25 height 14
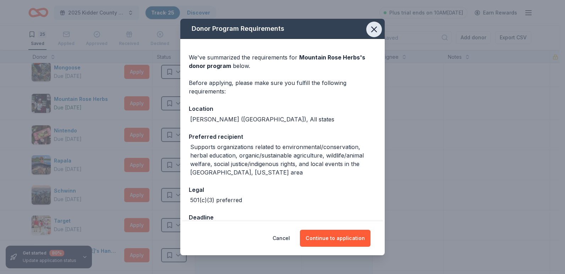
click at [373, 28] on icon "button" at bounding box center [374, 29] width 10 height 10
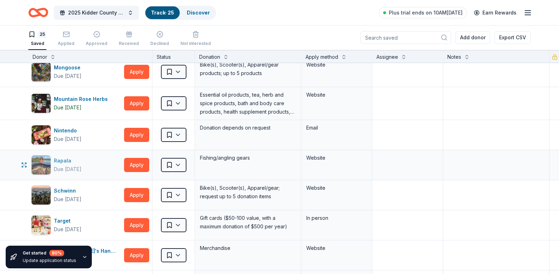
click at [70, 160] on div "Rapala" at bounding box center [68, 161] width 28 height 9
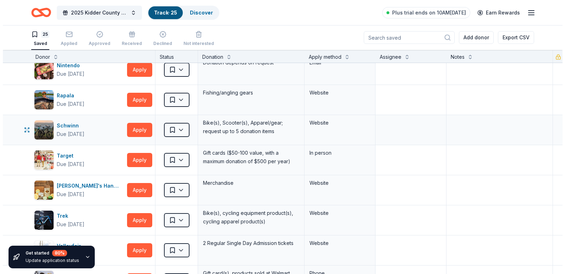
scroll to position [532, 0]
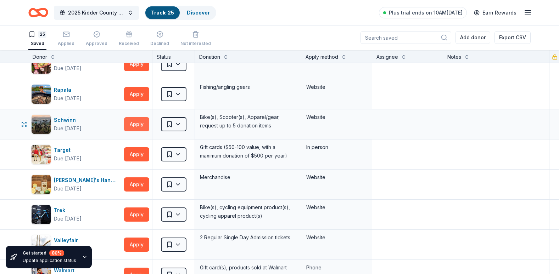
click at [136, 124] on button "Apply" at bounding box center [136, 124] width 25 height 14
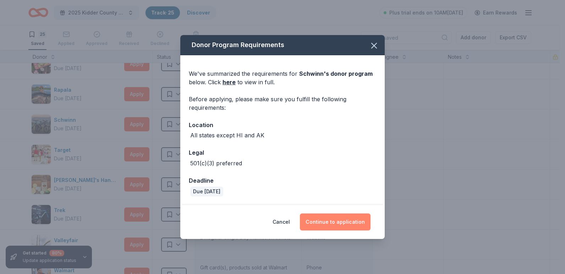
click at [331, 218] on button "Continue to application" at bounding box center [335, 222] width 71 height 17
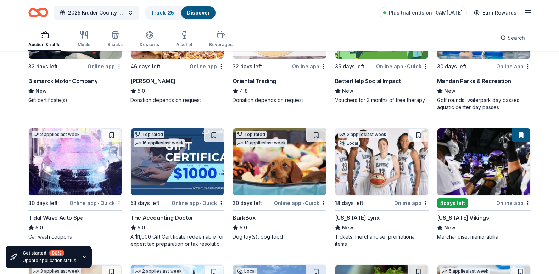
scroll to position [142, 0]
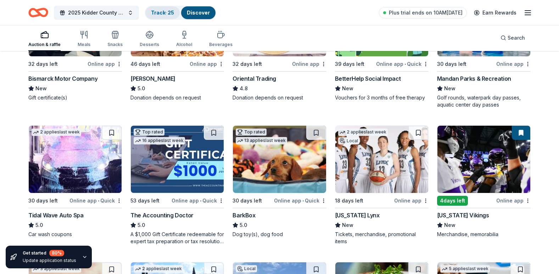
click at [157, 11] on link "Track · 25" at bounding box center [162, 13] width 23 height 6
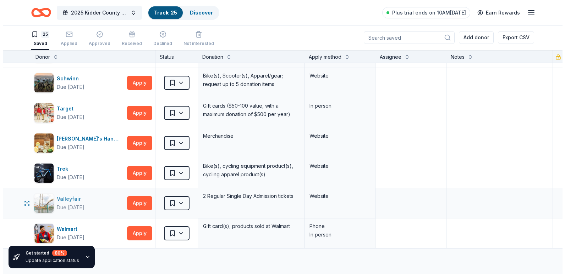
scroll to position [567, 0]
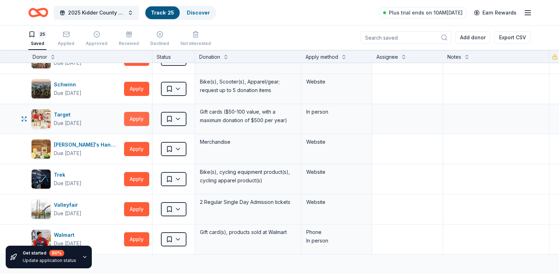
click at [129, 118] on button "Apply" at bounding box center [136, 119] width 25 height 14
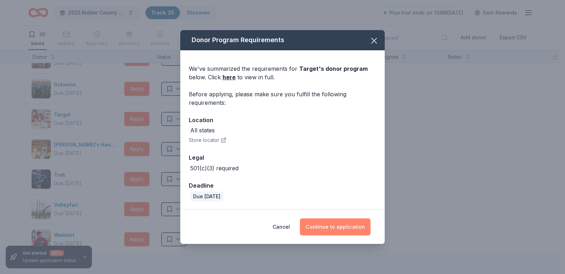
click at [328, 226] on button "Continue to application" at bounding box center [335, 227] width 71 height 17
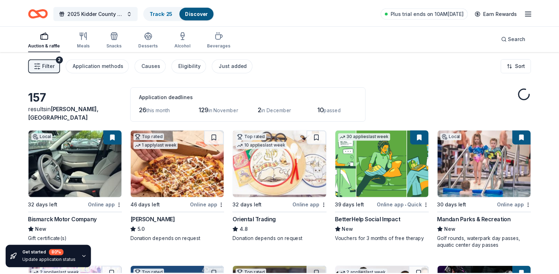
scroll to position [142, 0]
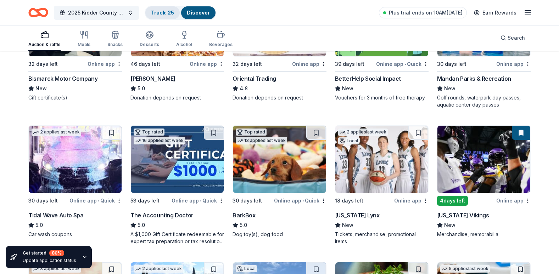
click at [158, 15] on link "Track · 25" at bounding box center [162, 13] width 23 height 6
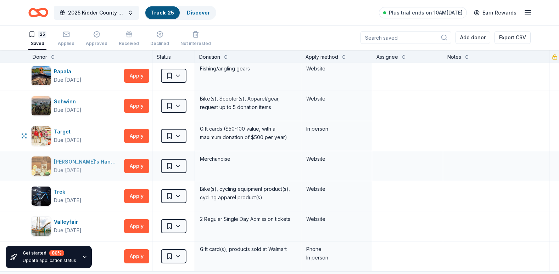
scroll to position [567, 0]
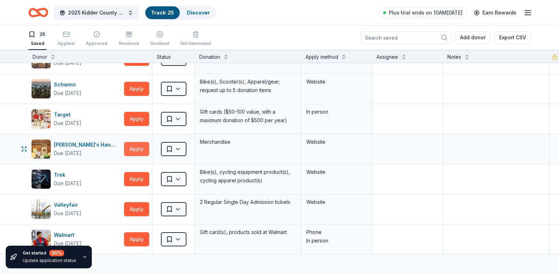
click at [129, 151] on button "Apply" at bounding box center [136, 149] width 25 height 14
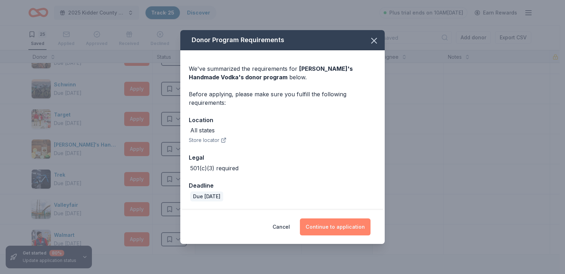
click at [331, 227] on button "Continue to application" at bounding box center [335, 227] width 71 height 17
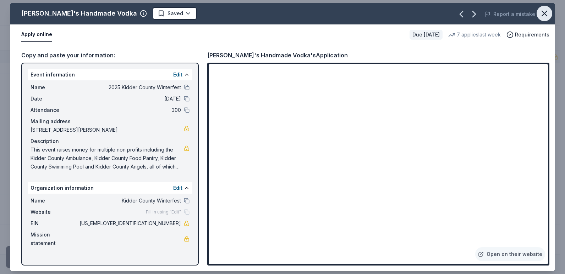
click at [541, 9] on icon "button" at bounding box center [544, 14] width 10 height 10
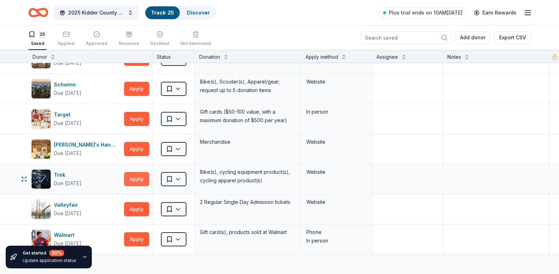
click at [129, 177] on button "Apply" at bounding box center [136, 179] width 25 height 14
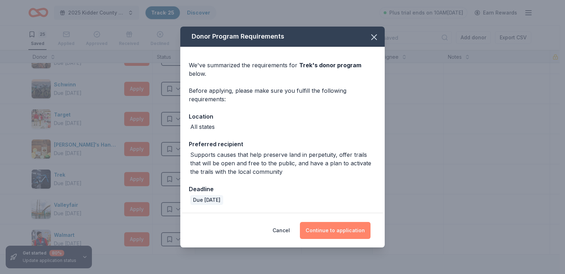
click at [326, 230] on button "Continue to application" at bounding box center [335, 230] width 71 height 17
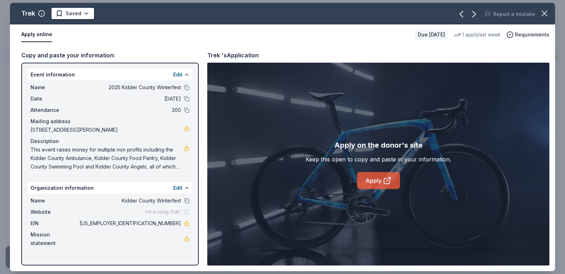
click at [373, 181] on link "Apply" at bounding box center [378, 180] width 43 height 17
click at [549, 14] on button "button" at bounding box center [544, 14] width 16 height 16
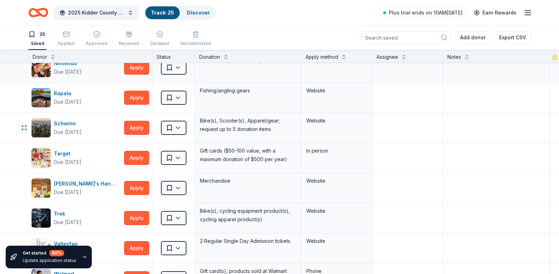
scroll to position [461, 0]
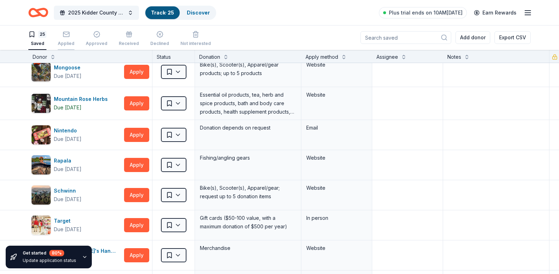
click at [72, 32] on div "button" at bounding box center [66, 34] width 17 height 7
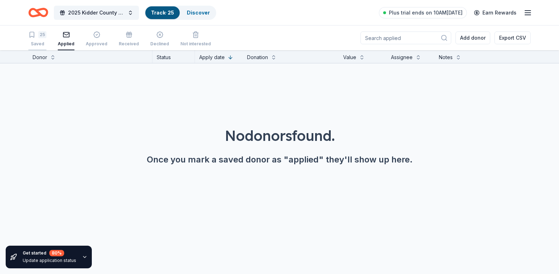
click at [33, 34] on icon "button" at bounding box center [31, 34] width 7 height 7
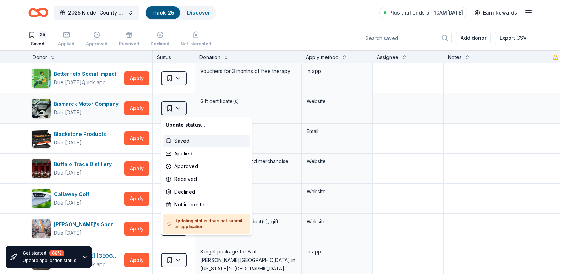
click at [182, 112] on html "2025 Kidder County Winterfest Track · 25 Discover Plus trial ends on 10AM, 10/1…" at bounding box center [282, 137] width 565 height 274
click at [179, 152] on div "Applied" at bounding box center [206, 154] width 87 height 13
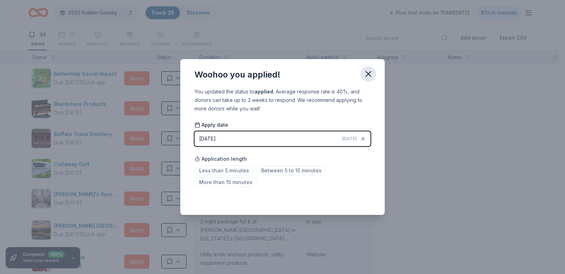
click at [372, 74] on icon "button" at bounding box center [368, 74] width 10 height 10
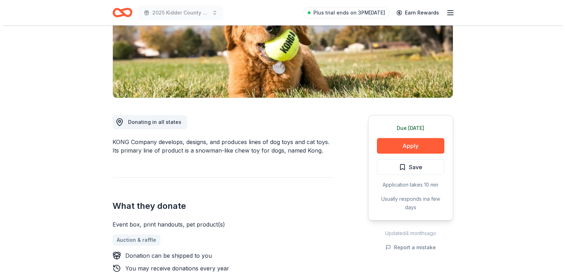
scroll to position [142, 0]
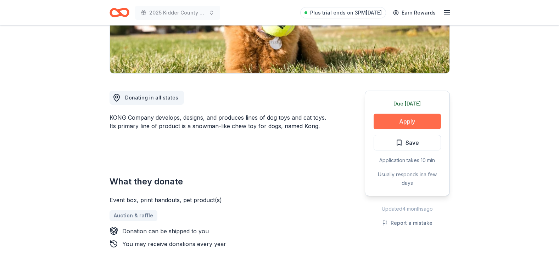
click at [393, 120] on button "Apply" at bounding box center [407, 122] width 67 height 16
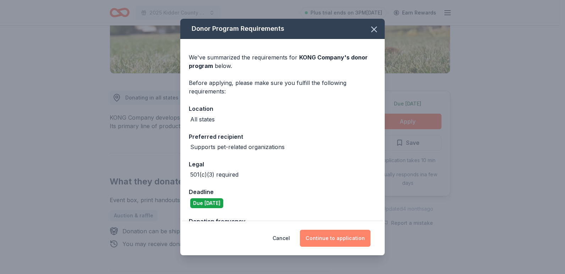
click at [326, 235] on button "Continue to application" at bounding box center [335, 238] width 71 height 17
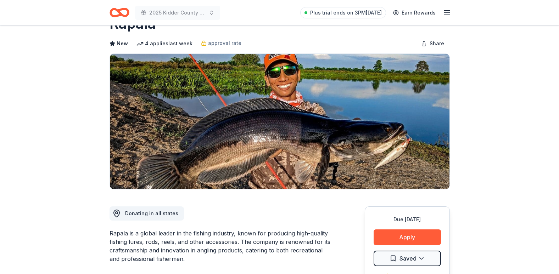
scroll to position [106, 0]
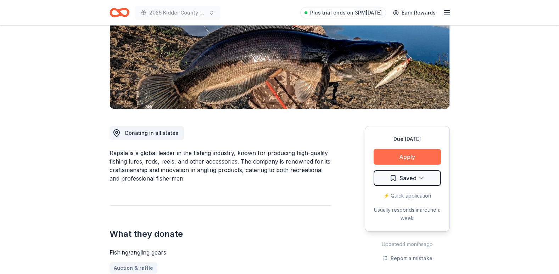
click at [376, 154] on button "Apply" at bounding box center [407, 157] width 67 height 16
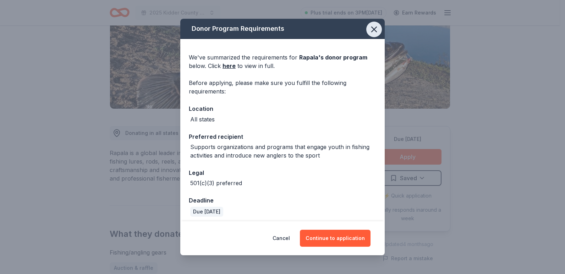
click at [369, 26] on icon "button" at bounding box center [374, 29] width 10 height 10
